Goal: Task Accomplishment & Management: Complete application form

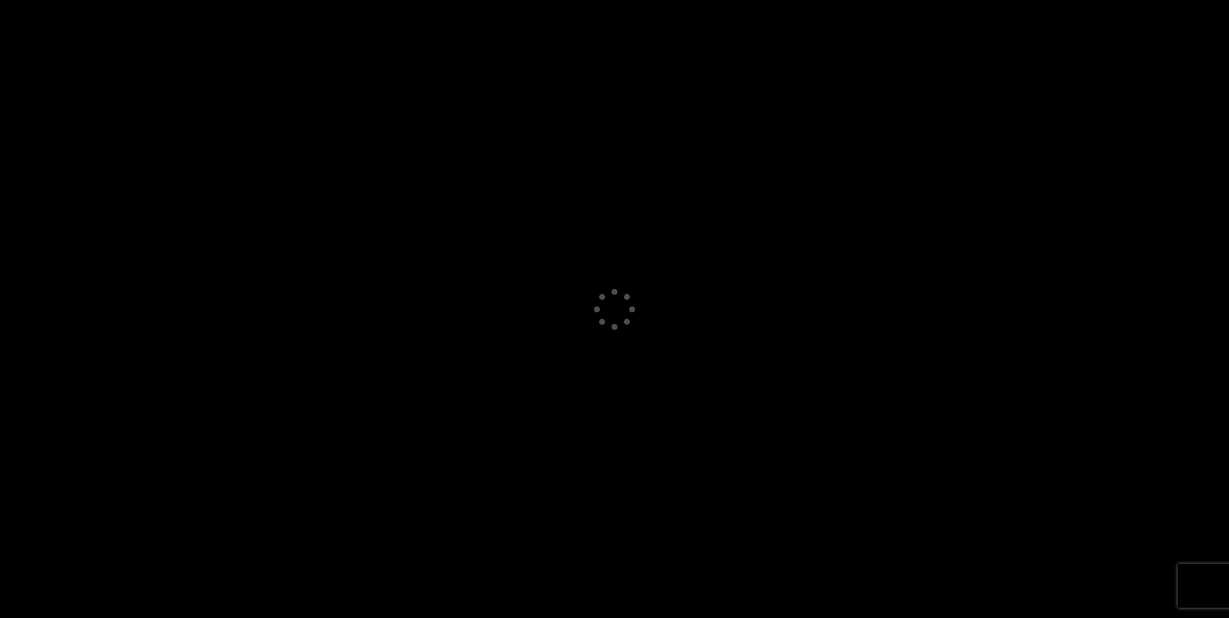
select select "GB"
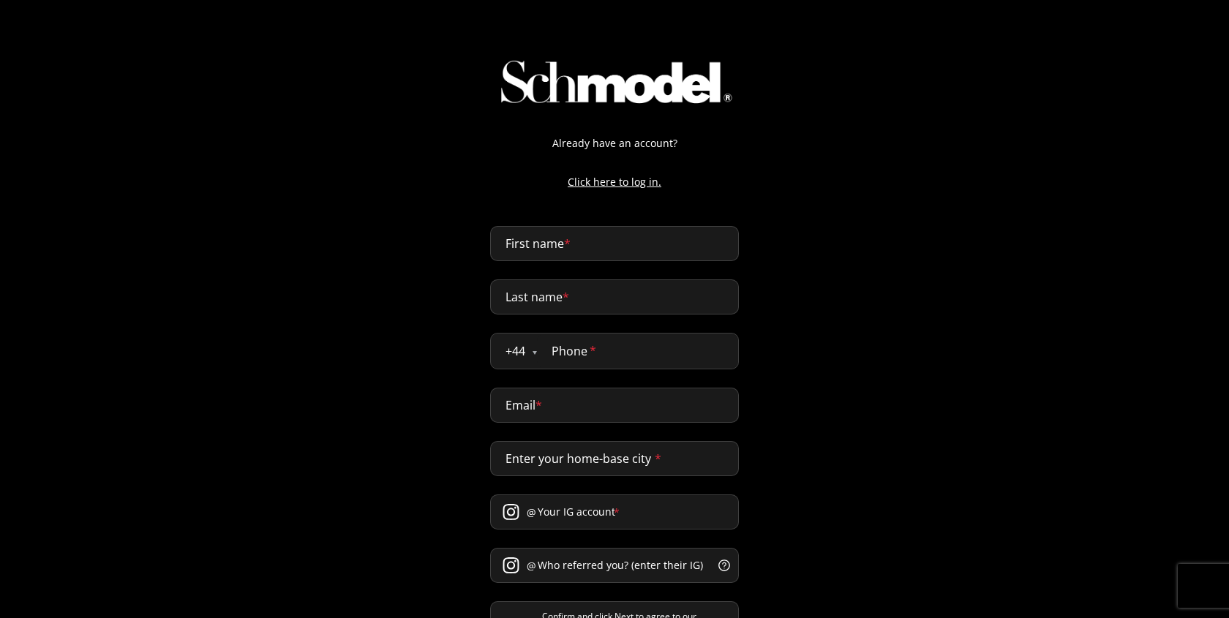
click at [565, 246] on input "First name *" at bounding box center [614, 243] width 249 height 35
type input "[PERSON_NAME]"
type input "naji"
type input "0611432170"
type input "[PERSON_NAME][EMAIL_ADDRESS][DOMAIN_NAME]"
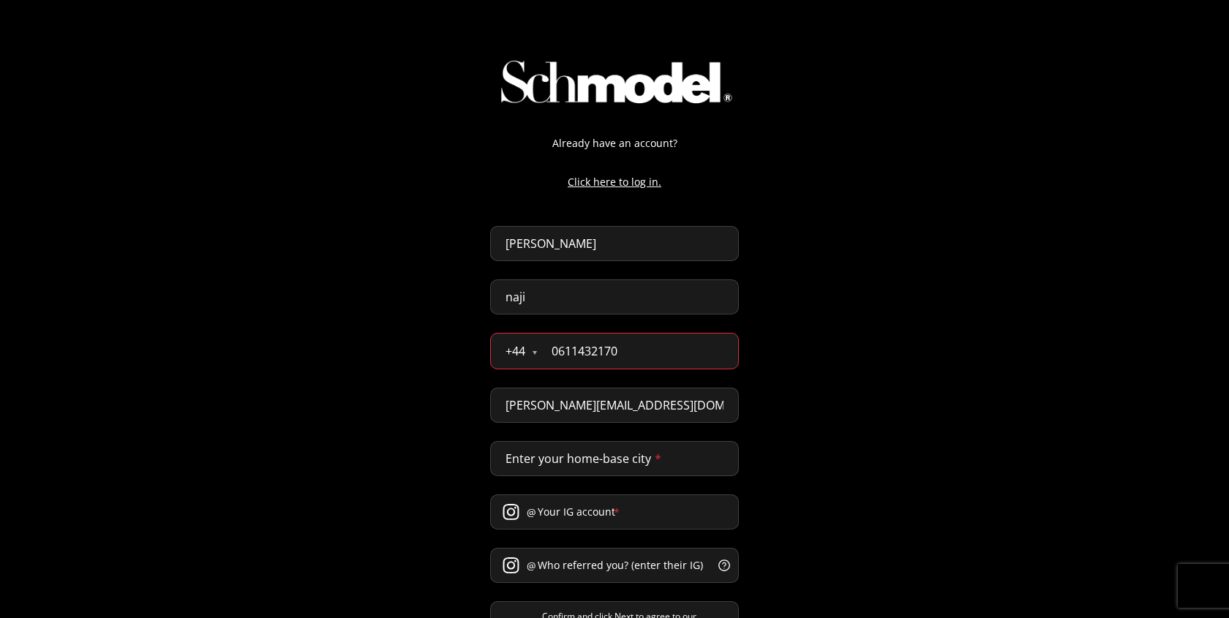
click at [565, 351] on input "0611432170" at bounding box center [637, 351] width 201 height 35
type input "779797979"
select select "JE"
type input "07797 979797"
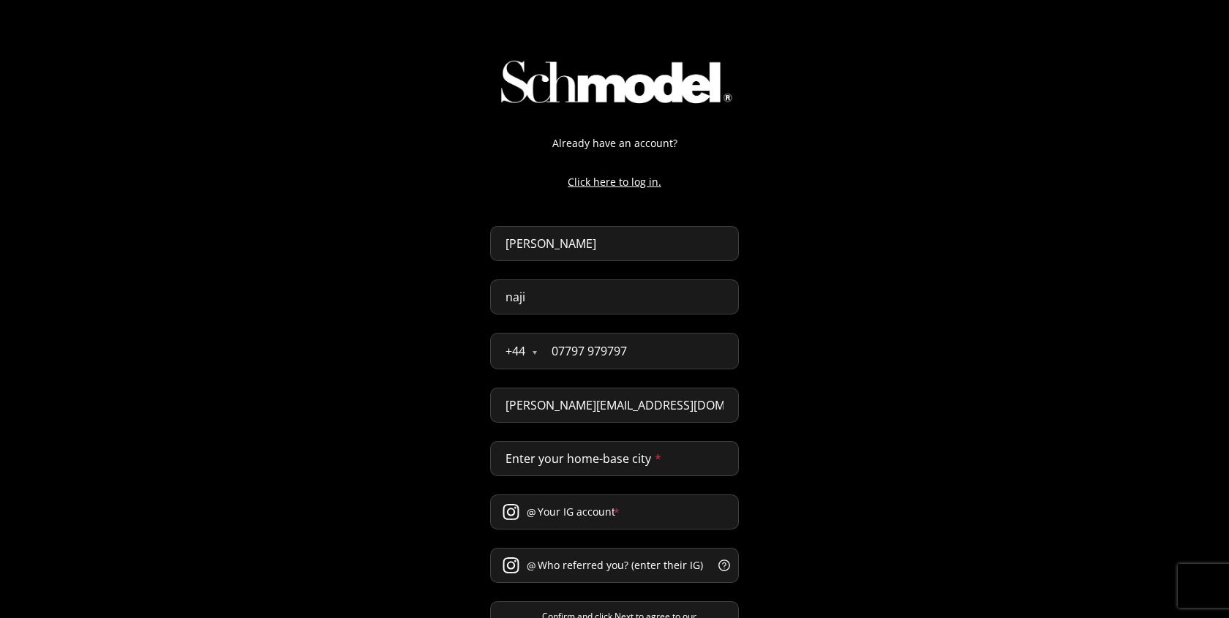
click at [568, 467] on input "Enter your home-base city *" at bounding box center [614, 458] width 249 height 35
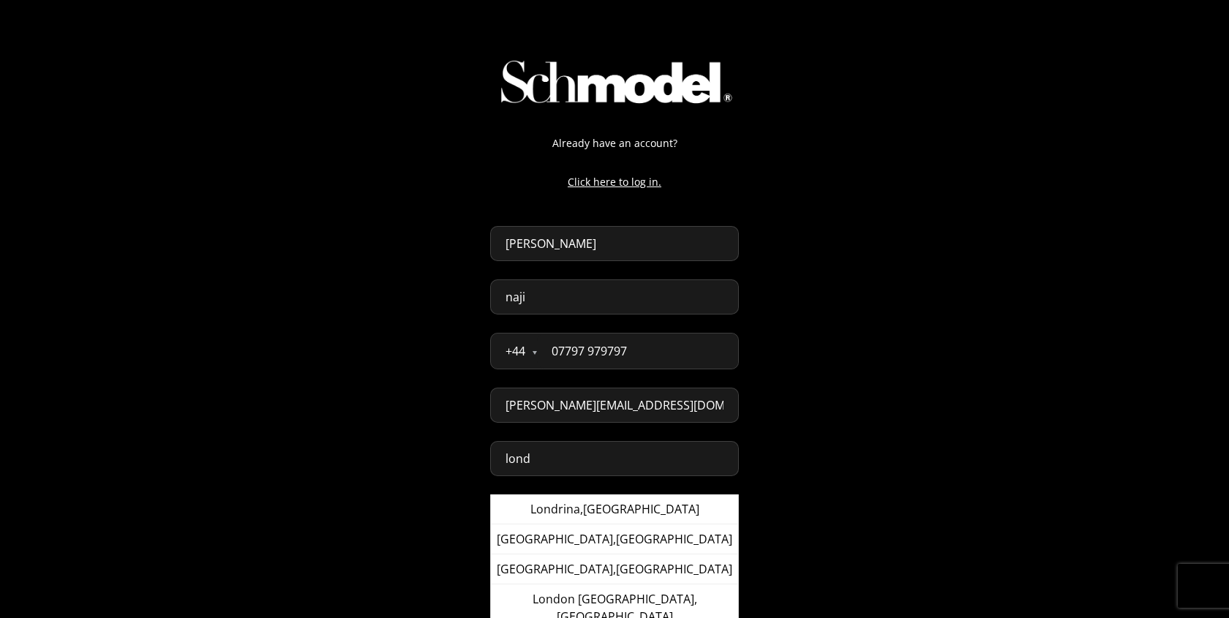
type input "London, United Kingdom"
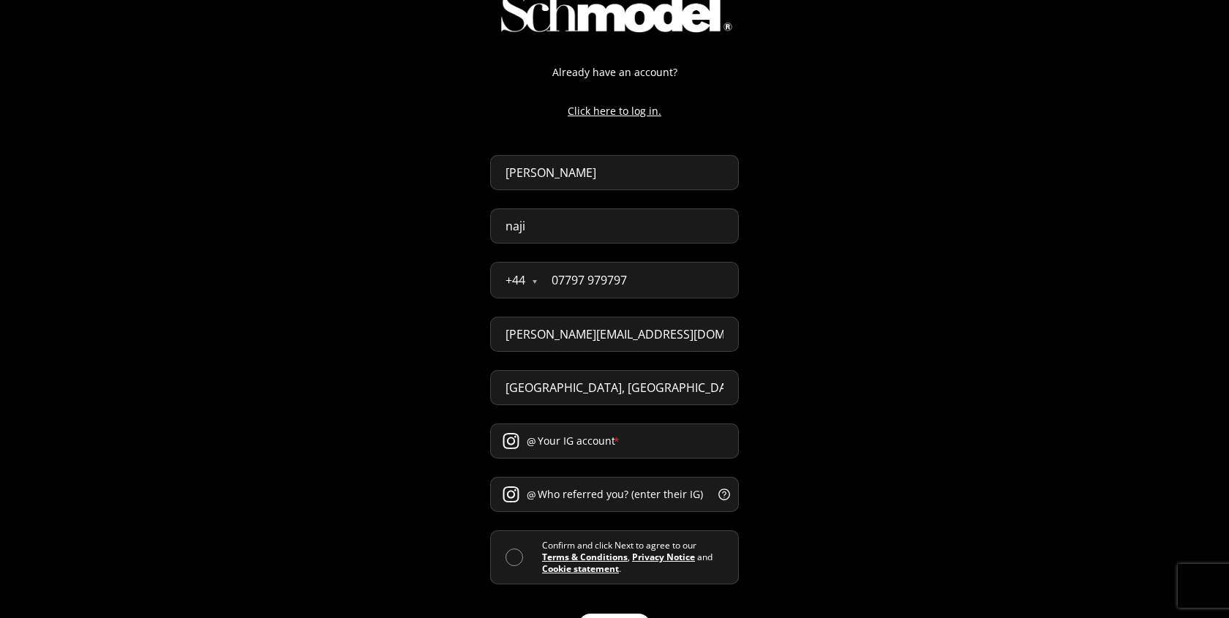
scroll to position [75, 0]
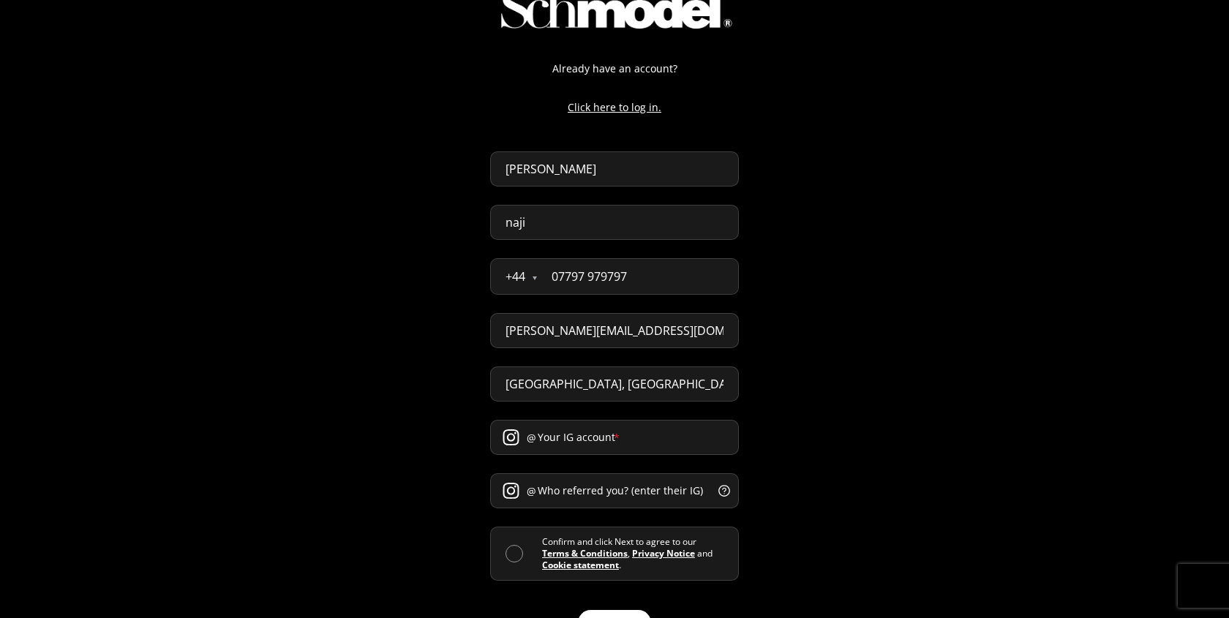
click at [610, 442] on input "Your IG account *" at bounding box center [614, 437] width 249 height 35
type input "efeffe"
click at [568, 489] on input "Who referred you? (enter their IG) *" at bounding box center [614, 490] width 249 height 35
type input "fefef"
click at [509, 552] on span at bounding box center [514, 554] width 18 height 18
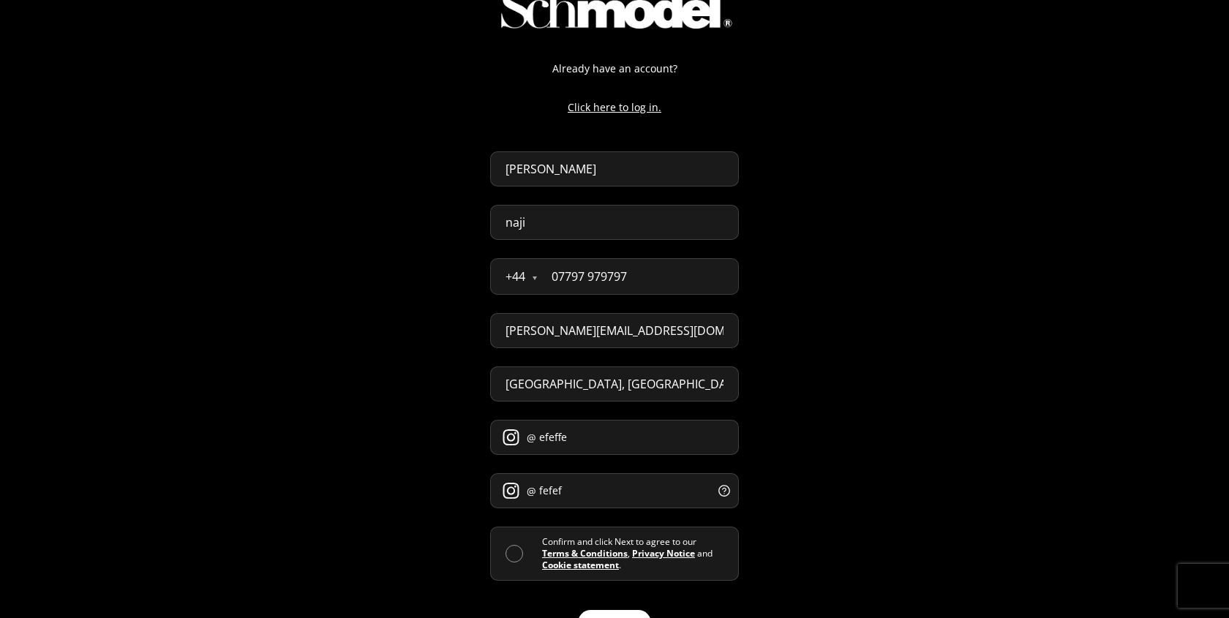
click at [542, 554] on input "checkbox" at bounding box center [542, 554] width 0 height 0
click at [593, 605] on form "abdellah naji + 44 Åland Islands Albania Andorra Argentina Australia Austria Be…" at bounding box center [614, 393] width 249 height 484
click at [603, 612] on button "Next" at bounding box center [614, 623] width 73 height 26
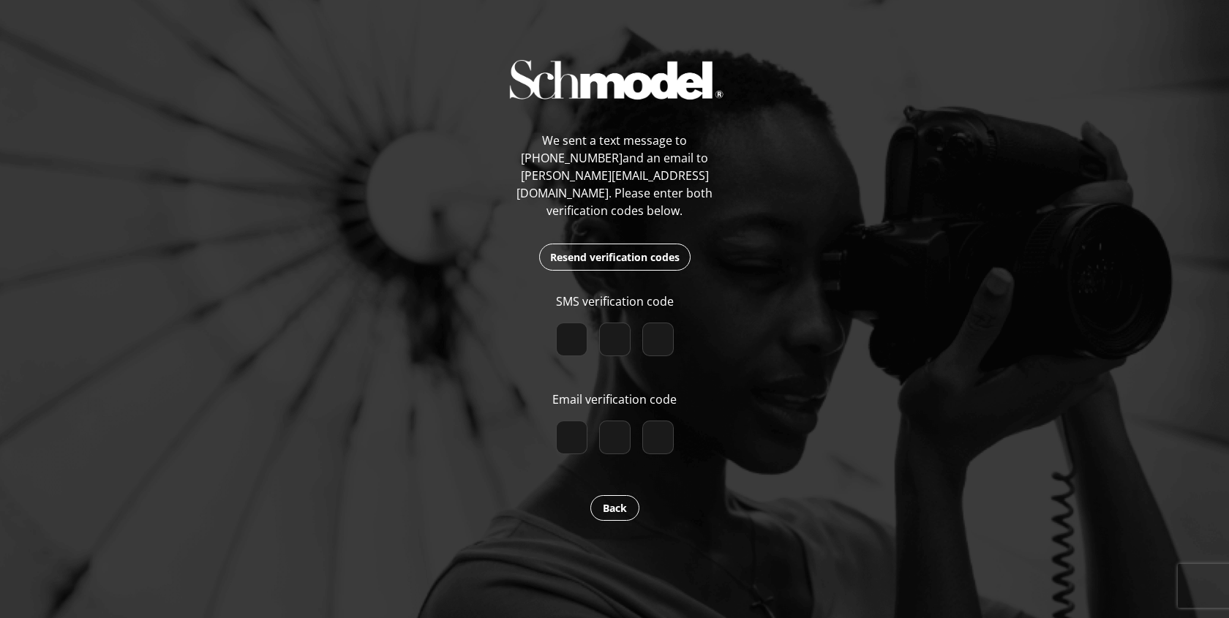
click at [552, 323] on div at bounding box center [614, 343] width 129 height 40
click at [562, 323] on input "number" at bounding box center [571, 340] width 31 height 34
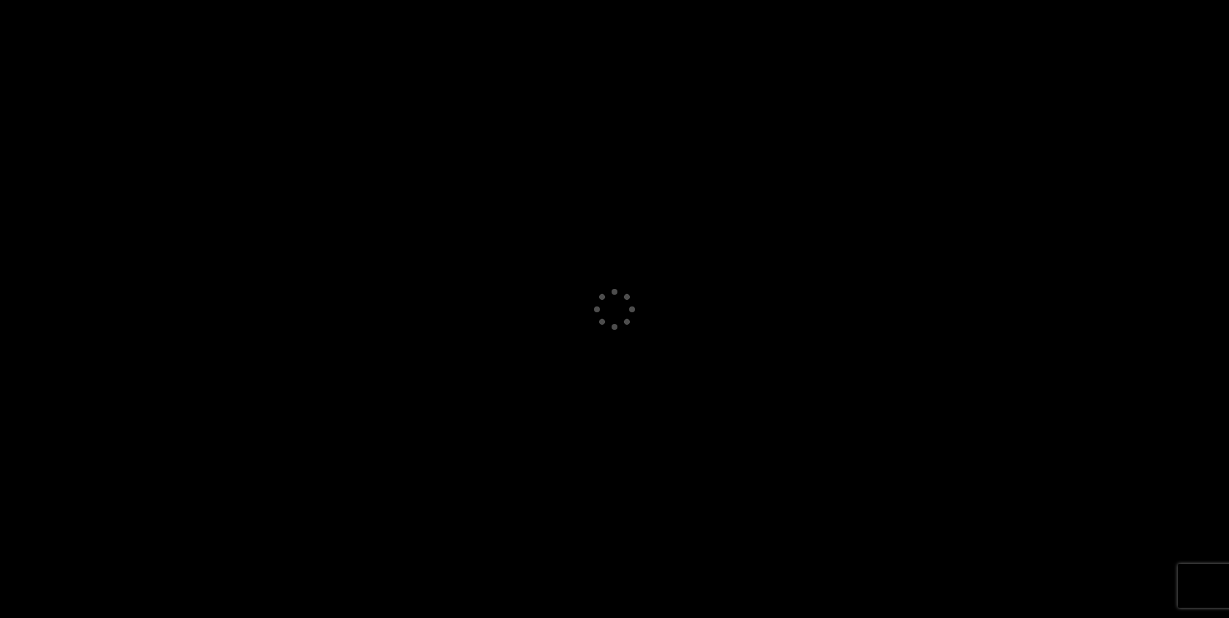
select select "GB"
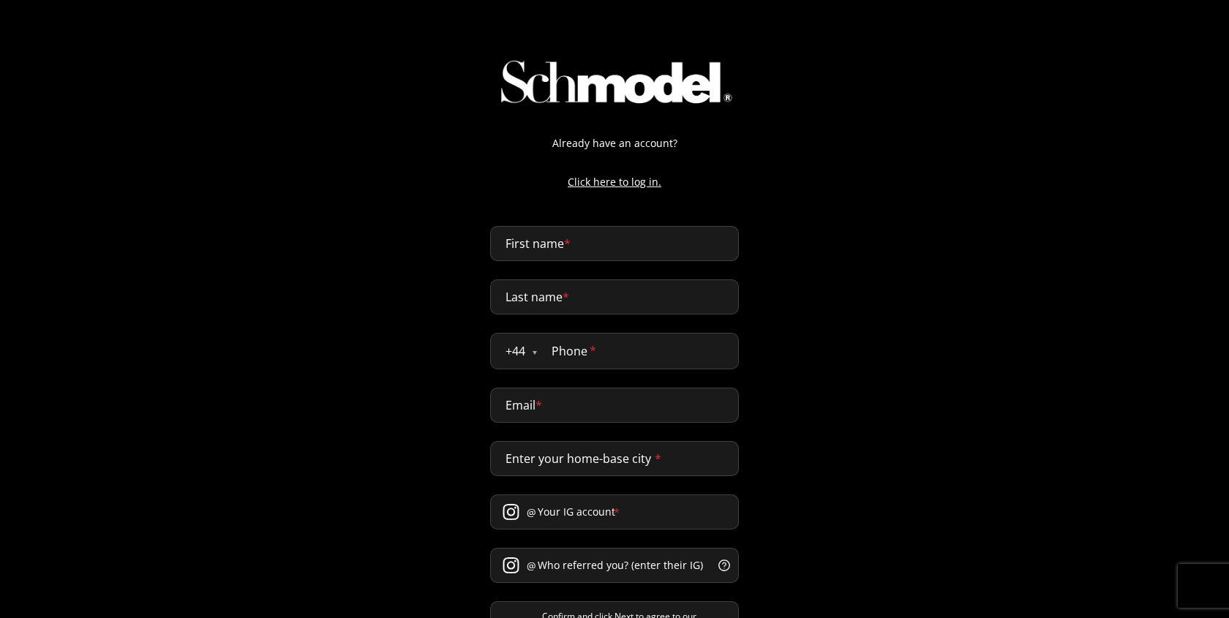
click at [508, 248] on input "First name *" at bounding box center [614, 243] width 249 height 35
type input "[PERSON_NAME]"
type input "naji"
type input "0611432170"
type input "[PERSON_NAME][EMAIL_ADDRESS][DOMAIN_NAME]"
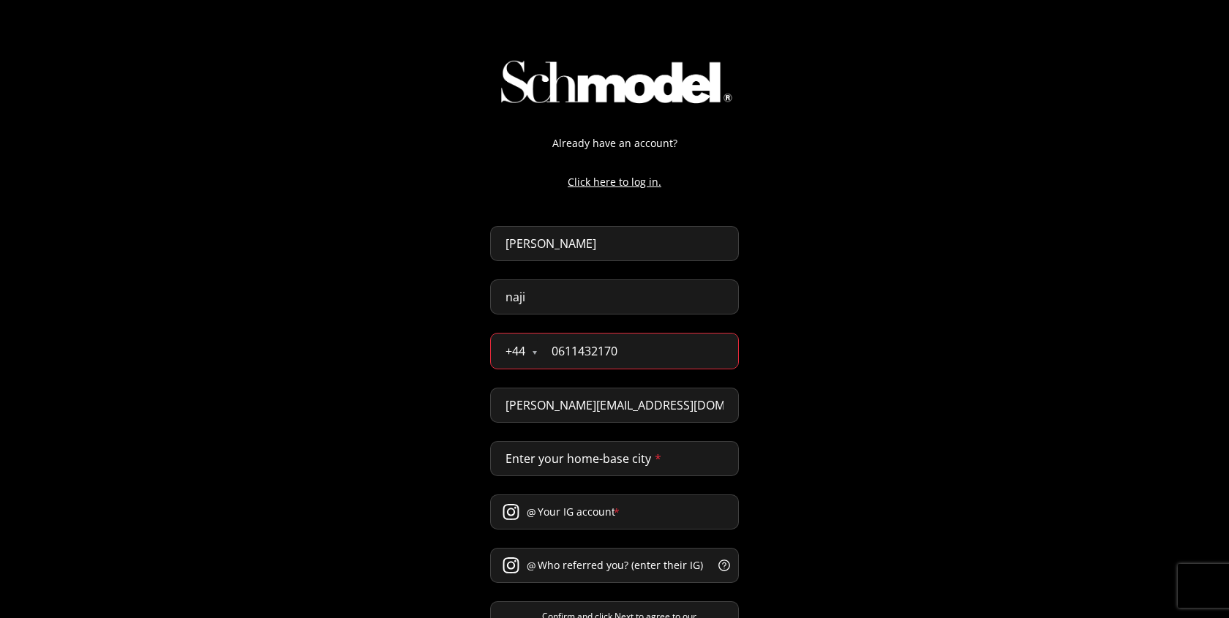
click at [561, 365] on input "0611432170" at bounding box center [637, 351] width 201 height 35
paste input "7741 553946"
type input "07741 553946"
click at [541, 470] on input "Enter your home-base city *" at bounding box center [614, 458] width 249 height 35
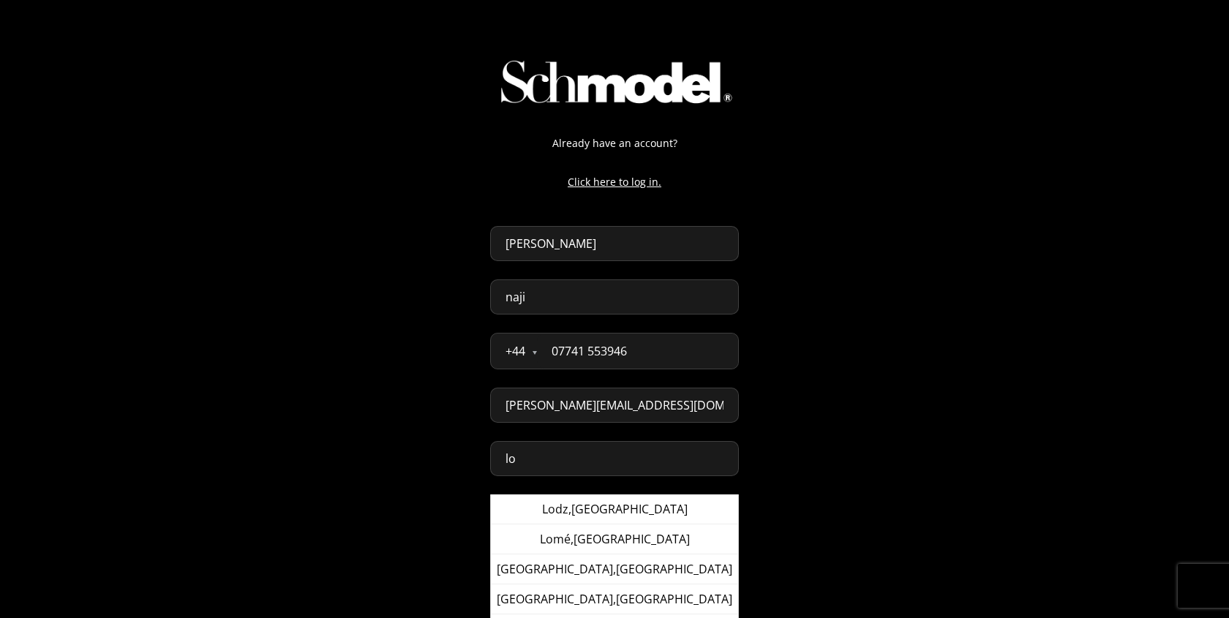
type input "[GEOGRAPHIC_DATA], [GEOGRAPHIC_DATA]"
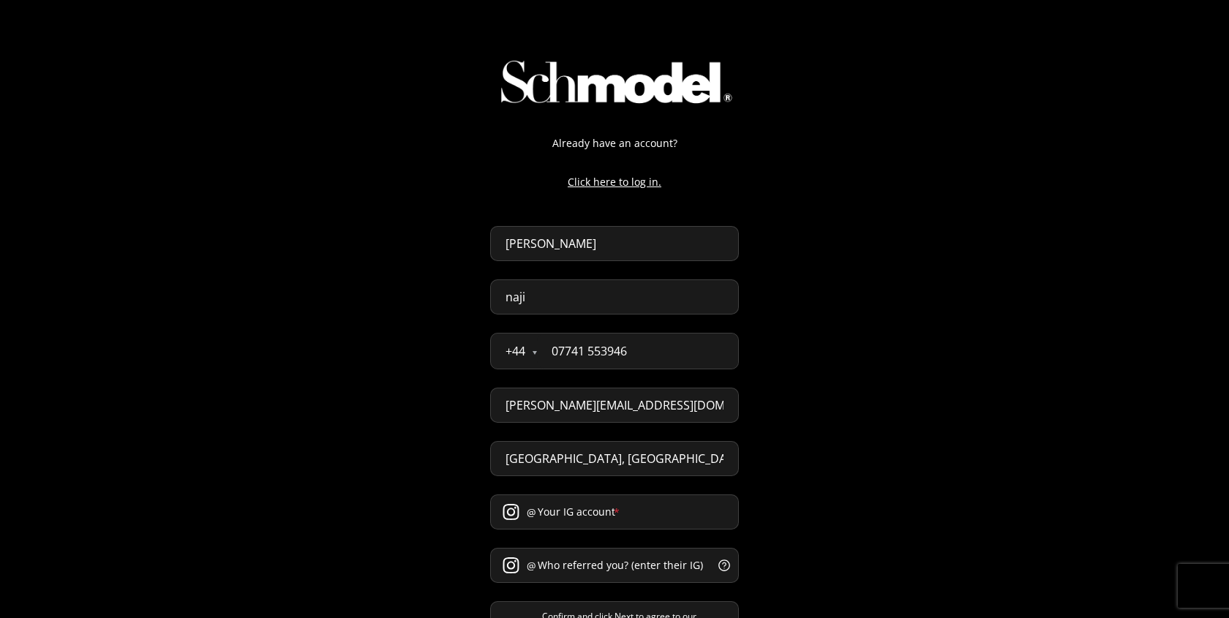
click at [540, 527] on input "Your IG account *" at bounding box center [614, 511] width 249 height 35
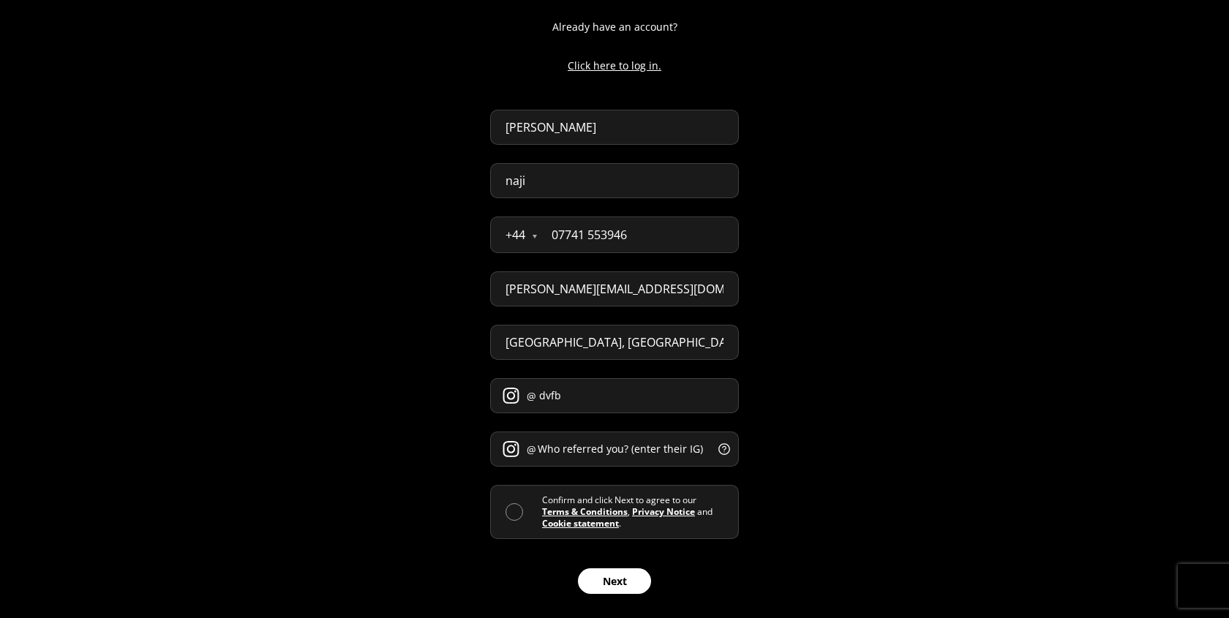
scroll to position [115, 0]
type input "dvfb"
click at [503, 527] on div "Confirm and click Next to agree to our Terms & Conditions , Privacy Notice and …" at bounding box center [614, 513] width 249 height 54
click at [503, 522] on div "Confirm and click Next to agree to our Terms & Conditions , Privacy Notice and …" at bounding box center [614, 513] width 249 height 54
click at [509, 510] on span at bounding box center [514, 514] width 18 height 18
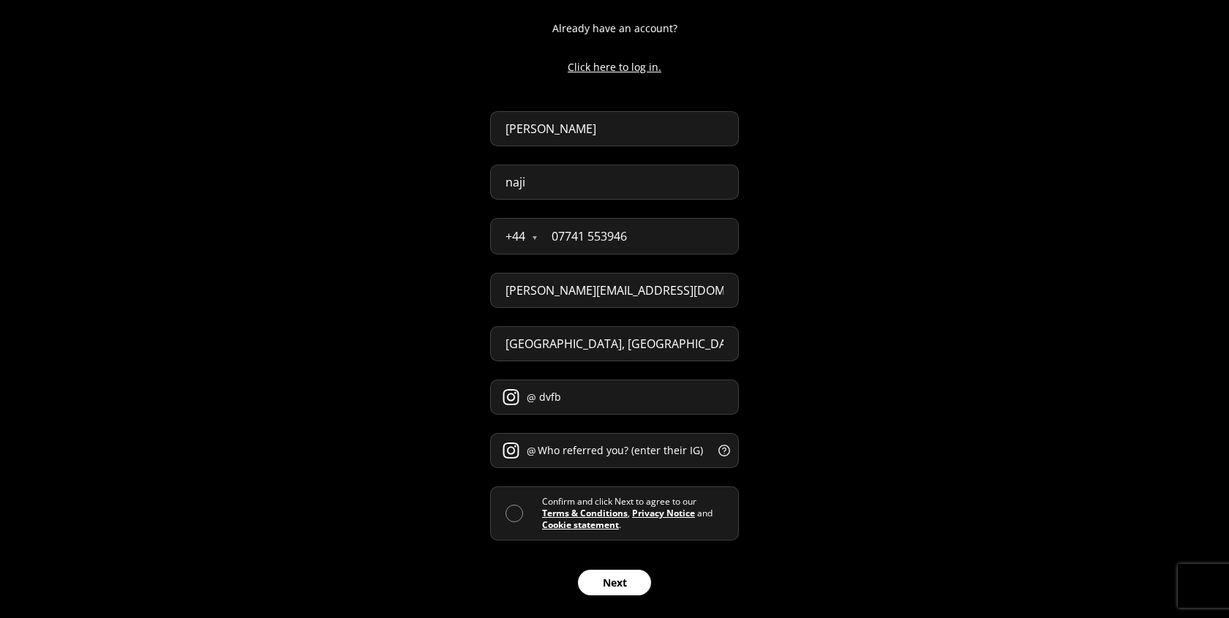
click at [542, 513] on input "checkbox" at bounding box center [542, 513] width 0 height 0
click at [622, 595] on button "Next" at bounding box center [614, 583] width 73 height 26
click at [580, 440] on input "Who referred you? (enter their IG) *" at bounding box center [614, 450] width 249 height 35
type input "ffbfb"
click at [611, 579] on button "Next" at bounding box center [614, 583] width 73 height 26
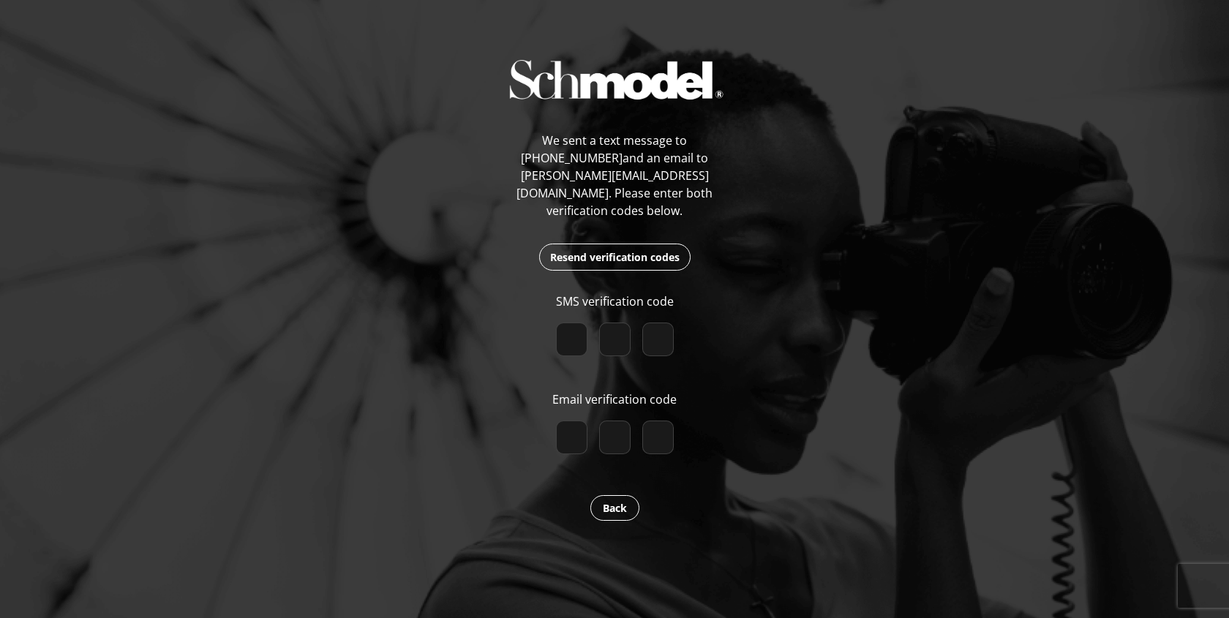
click at [620, 499] on button "Back" at bounding box center [614, 508] width 49 height 26
select select "GB"
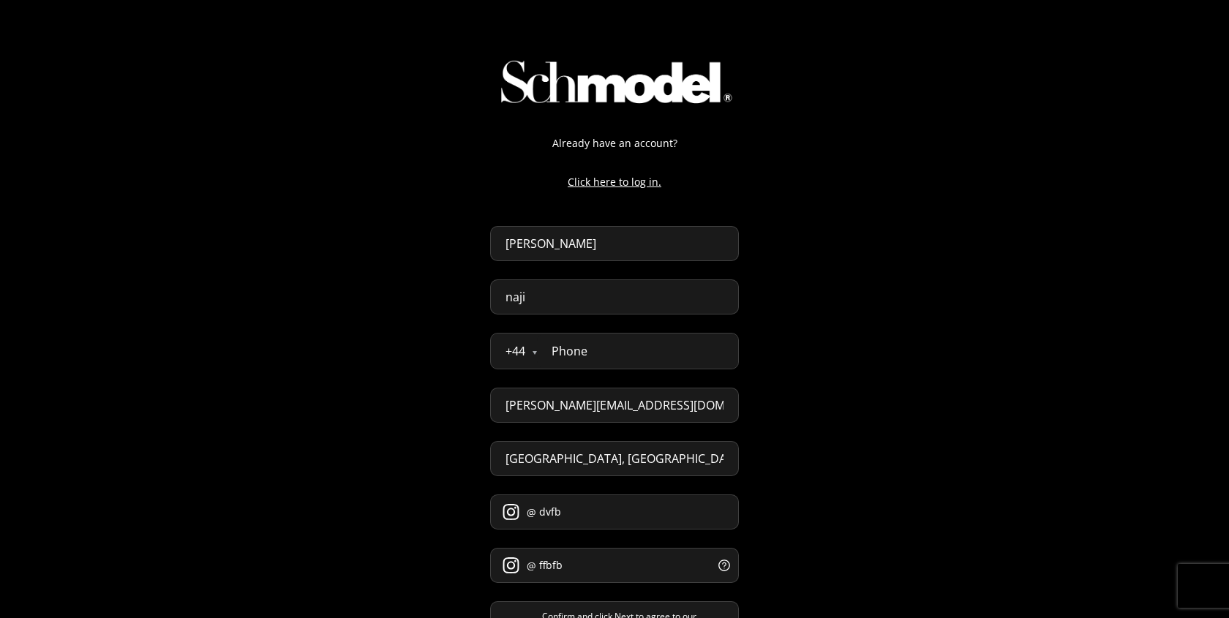
click at [573, 293] on input "naji" at bounding box center [614, 296] width 249 height 35
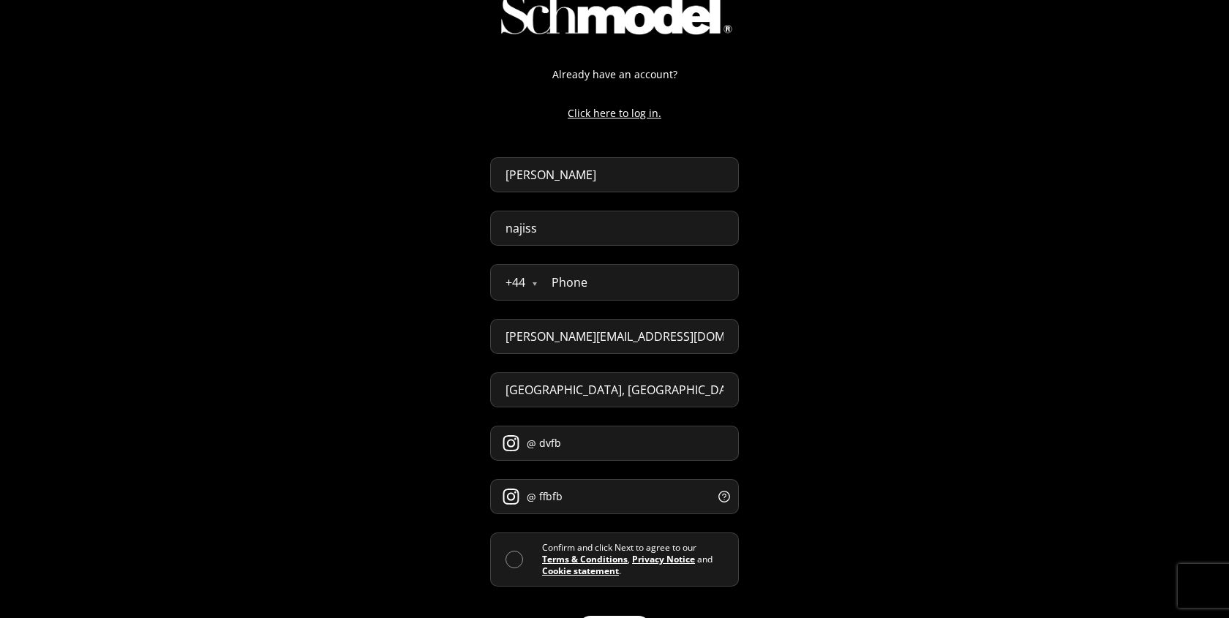
scroll to position [116, 0]
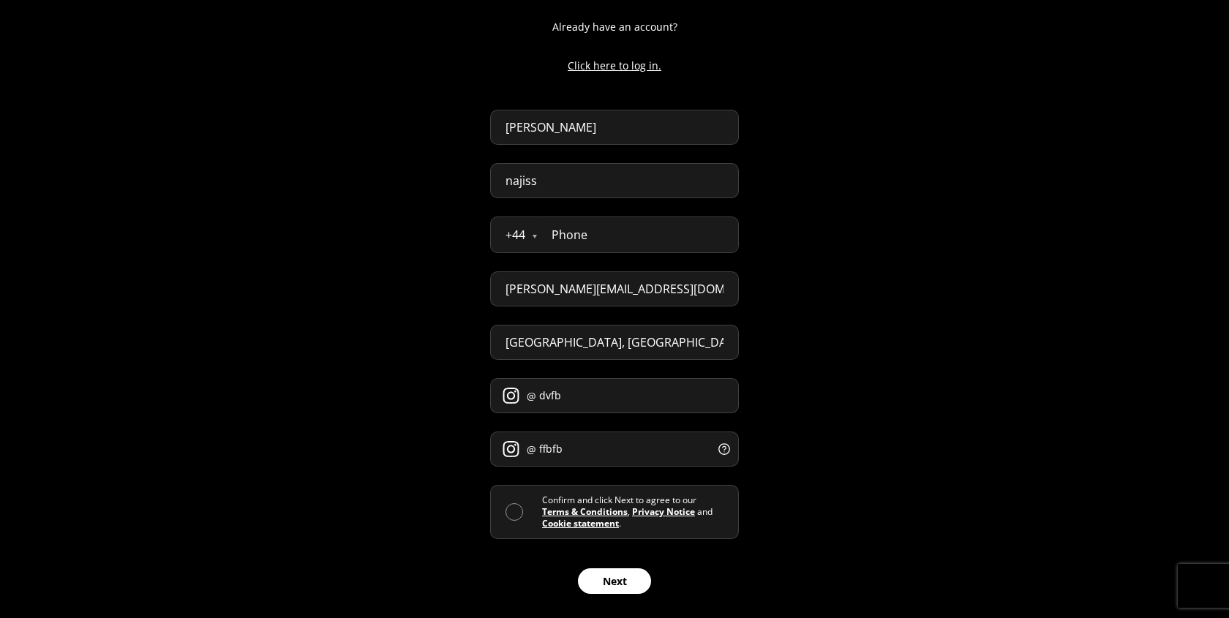
type input "najiss"
click at [584, 178] on input "najiss" at bounding box center [614, 180] width 249 height 35
click at [742, 247] on div "Already have an account? Click here to log in. abdellah najiss + 44 Åland Islan…" at bounding box center [614, 251] width 278 height 734
click at [718, 247] on input "tel" at bounding box center [637, 234] width 201 height 35
paste input "07741 553946"
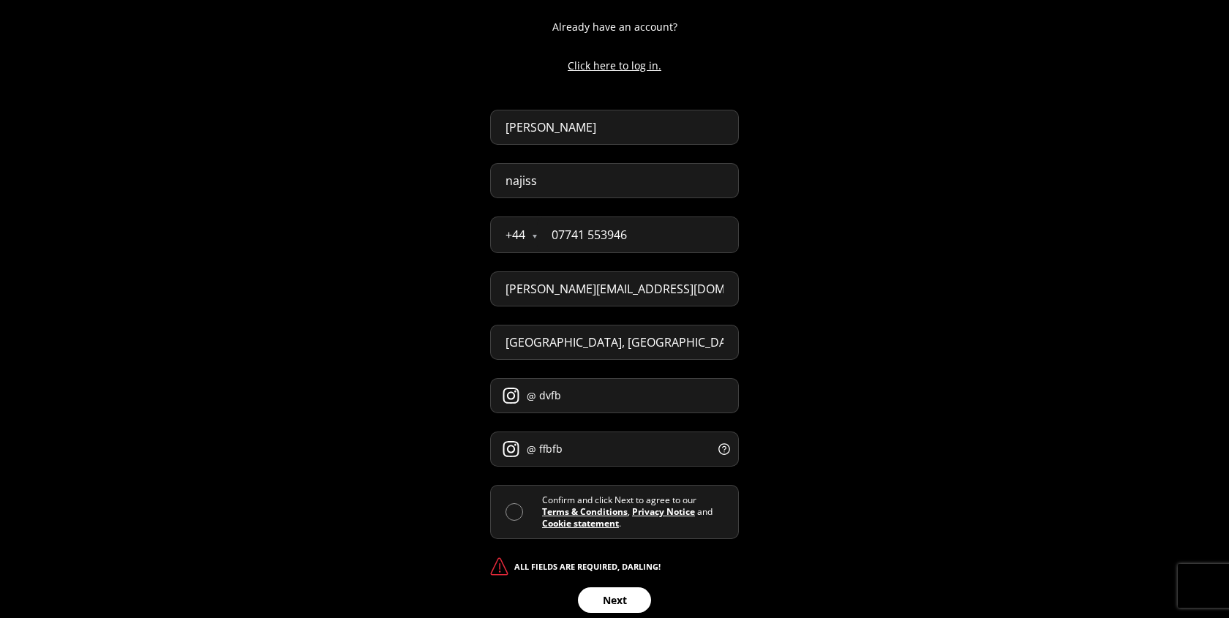
type input "07741 553946"
click at [764, 293] on div "Already have an account? Click here to log in. abdellah najiss + 44 Åland Islan…" at bounding box center [614, 251] width 1229 height 734
click at [505, 511] on span at bounding box center [514, 512] width 18 height 18
click at [542, 512] on input "checkbox" at bounding box center [542, 512] width 0 height 0
click at [607, 580] on button "Next" at bounding box center [614, 581] width 73 height 26
